Goal: Transaction & Acquisition: Purchase product/service

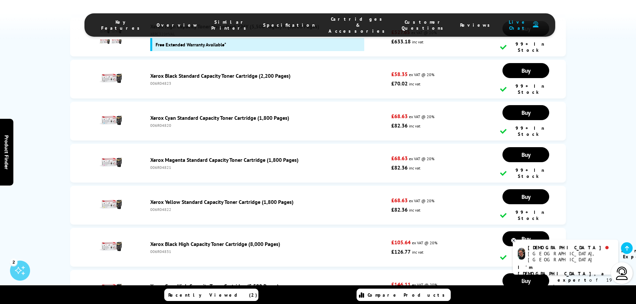
scroll to position [2592, 0]
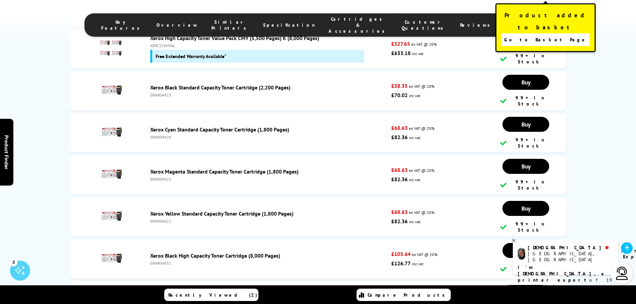
click at [532, 33] on link "Go to Basket Page" at bounding box center [545, 39] width 88 height 13
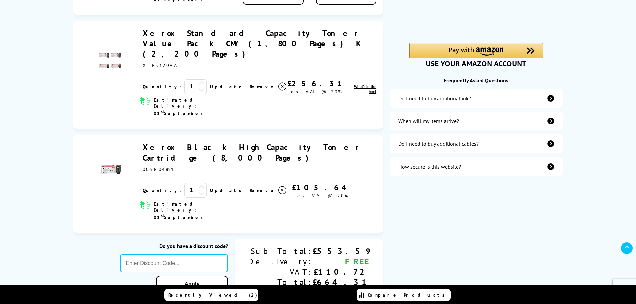
scroll to position [167, 0]
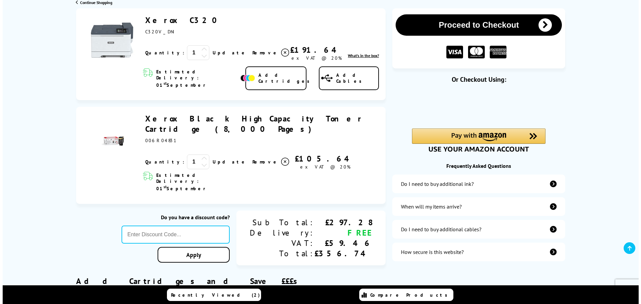
scroll to position [67, 0]
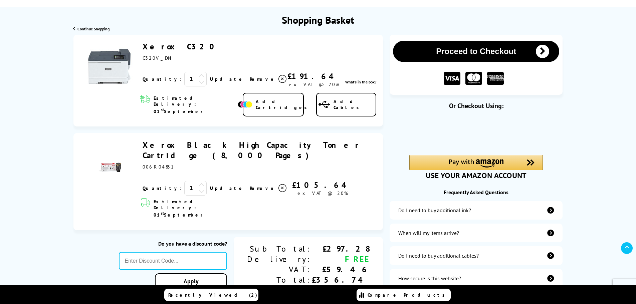
click at [265, 101] on link "Add Cartridges" at bounding box center [273, 105] width 61 height 24
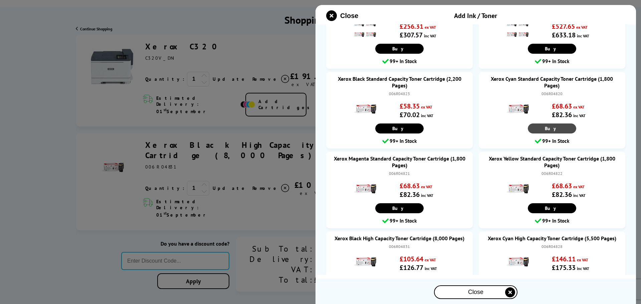
click at [537, 124] on link "Buy" at bounding box center [551, 128] width 48 height 10
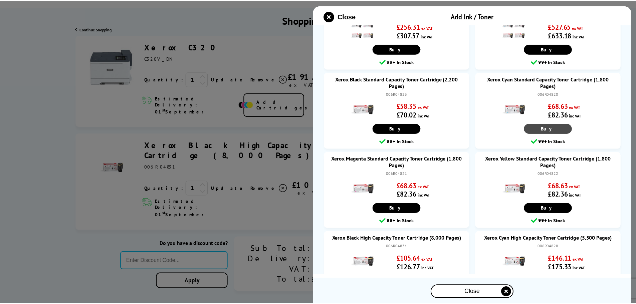
scroll to position [95, 0]
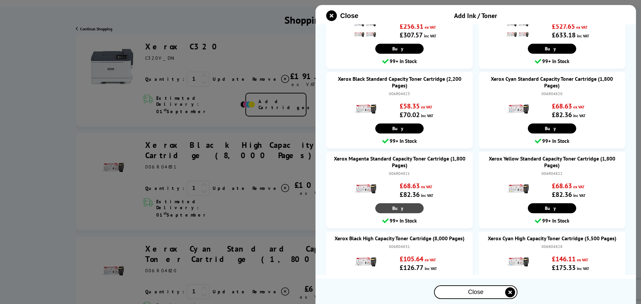
click at [406, 207] on link "Buy" at bounding box center [399, 208] width 48 height 10
click at [538, 208] on link "Buy" at bounding box center [551, 208] width 48 height 10
click at [457, 295] on div "Close" at bounding box center [475, 292] width 82 height 12
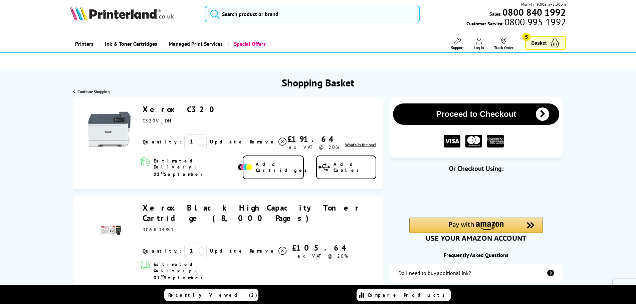
scroll to position [0, 0]
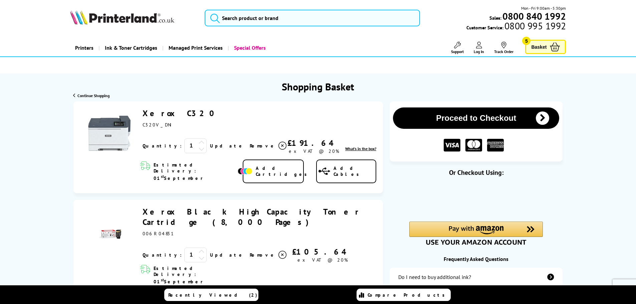
click at [278, 147] on icon at bounding box center [282, 146] width 8 height 8
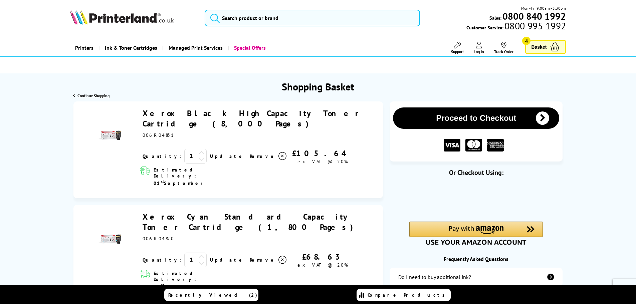
click at [154, 132] on span "006R04831" at bounding box center [157, 135] width 31 height 6
click at [158, 128] on div "Xerox Black High Capacity Toner Cartridge (8,000 Pages)" at bounding box center [257, 136] width 237 height 56
click at [158, 132] on span "006R04831" at bounding box center [157, 135] width 31 height 6
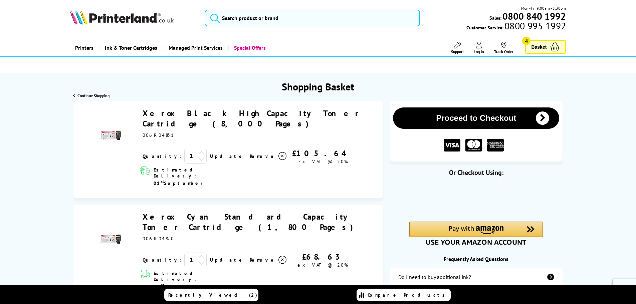
click at [158, 132] on span "006R04831" at bounding box center [157, 135] width 31 height 6
copy span "006R04831"
